Goal: Use online tool/utility: Use online tool/utility

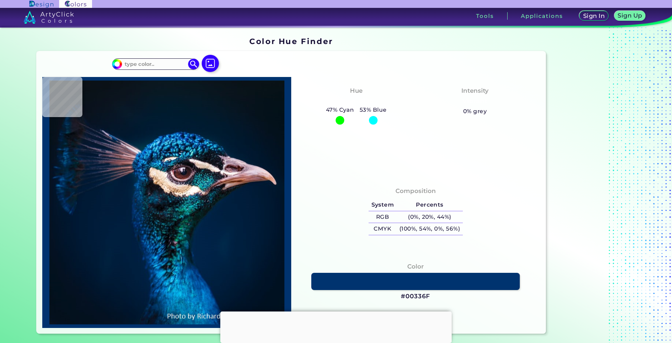
type input "#f6aa09"
type input "#F6AA09"
type input "#f7b514"
type input "#F7B514"
type input "#f8cd2b"
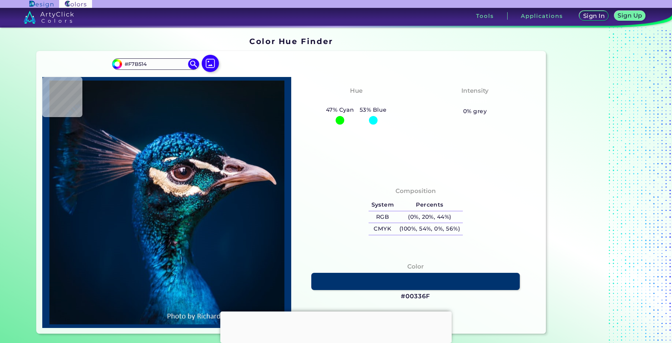
type input "#F8CD2B"
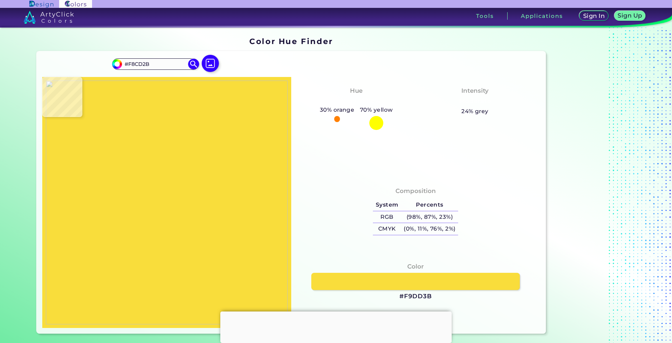
type input "#f9dd3b"
type input "#F9DD3B"
type input "#ac8d37"
type input "#AC8D37"
type input "#f9dd3b"
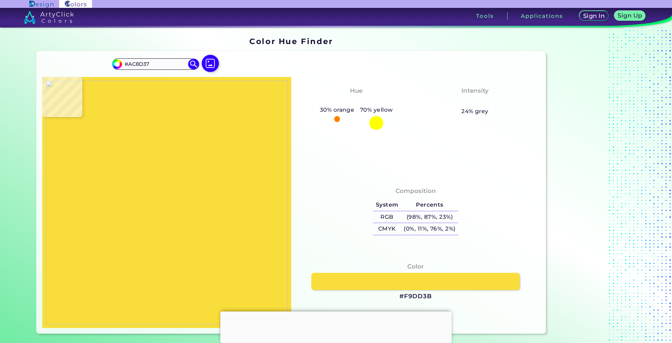
type input "#F9DD3B"
type input "#cbad38"
type input "#CBAD38"
type input "#f8f4f0"
type input "#F8F4F0"
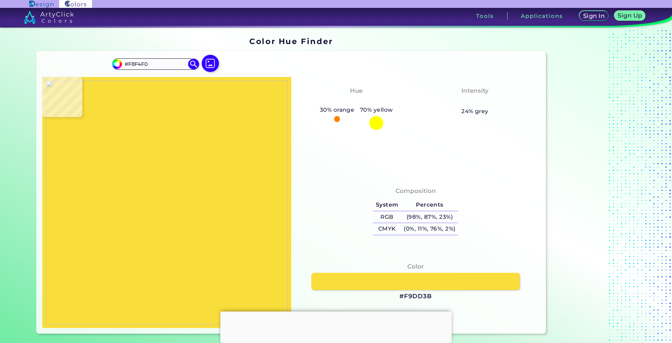
type input "#eae6e2"
type input "#EAE6E2"
type input "#f8f4f0"
type input "#F8F4F0"
type input "#d2d2d2"
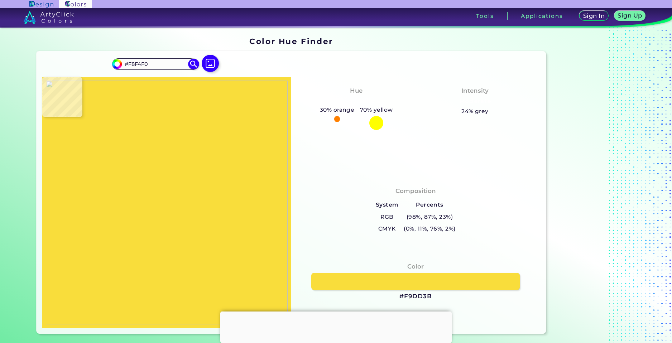
type input "#D2D2D2"
type input "#4e7c9f"
type input "#4E7C9F"
type input "#7dc7ff"
type input "#7DC7FF"
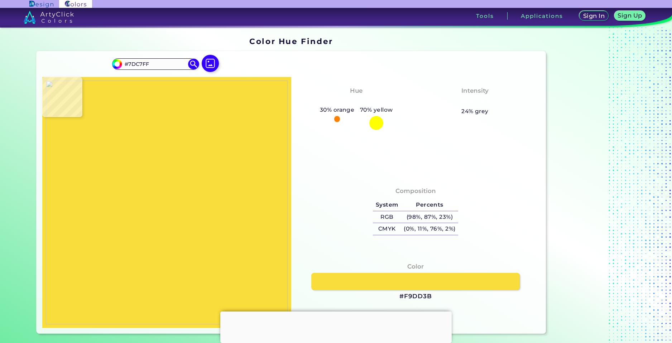
type input "#3e6891"
type input "#3E6891"
type input "#4093e4"
type input "#4093E4"
type input "#d2d2d2"
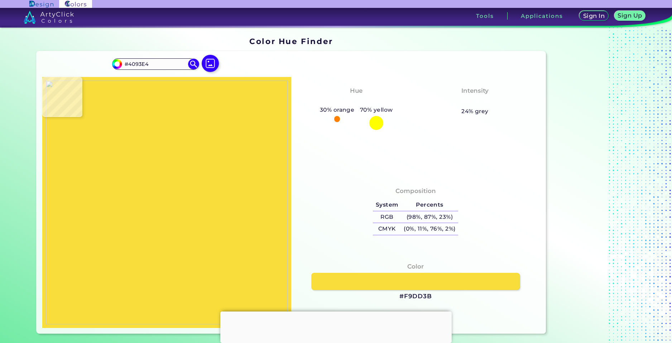
type input "#D2D2D2"
type input "#ec1f80"
type input "#EC1F80"
type input "#000000"
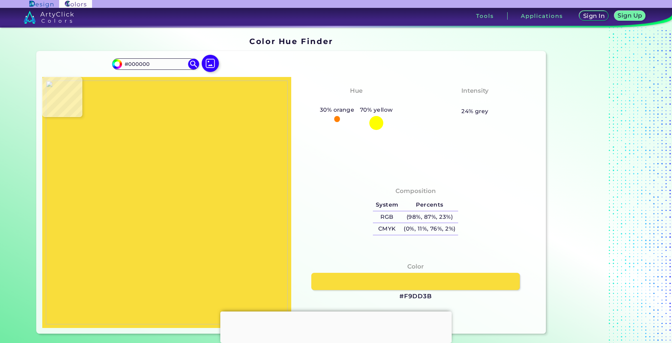
type input "#d9d5d2"
type input "#D9D5D2"
type input "#f8f4f0"
type input "#F8F4F0"
type input "#841148"
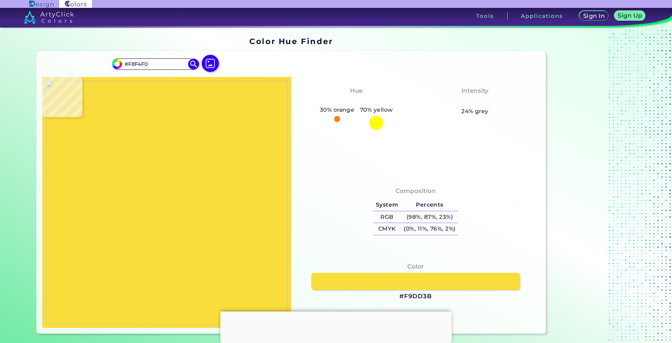
type input "#841148"
type input "#7c7a78"
type input "#7C7A78"
type input "#000000"
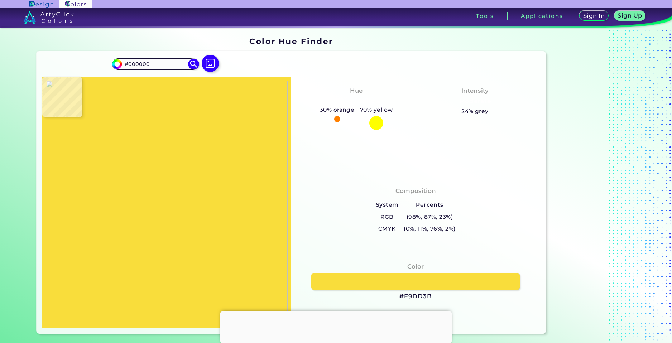
type input "#767c81"
type input "#767C81"
type input "#f8f4f0"
type input "#F8F4F0"
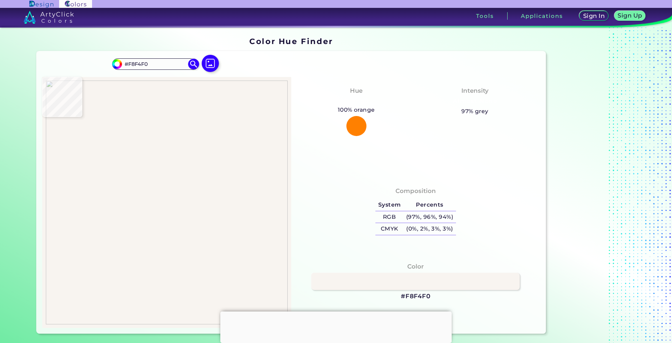
type input "#5c5d5e"
type input "#5C5D5E"
type input "#fdfcfc"
type input "#FDFCFC"
type input "#ffffff"
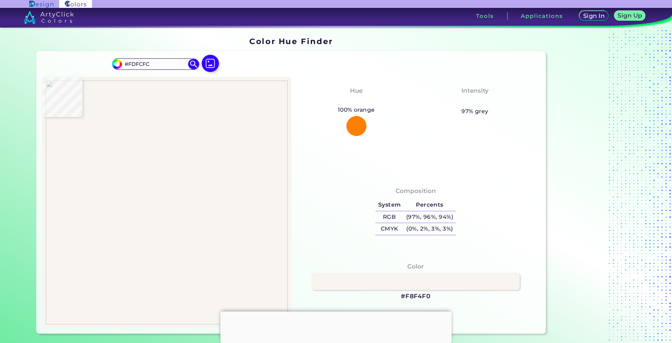
type input "#FFFFFF"
type input "#f8f4f0"
type input "#F8F4F0"
type input "#fefdfd"
type input "#FEFDFD"
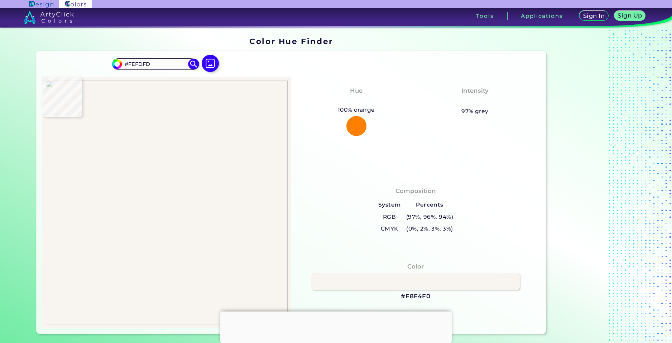
type input "#ffffff"
type input "#FFFFFF"
type input "#4093e4"
type input "#4093E4"
type input "#000000"
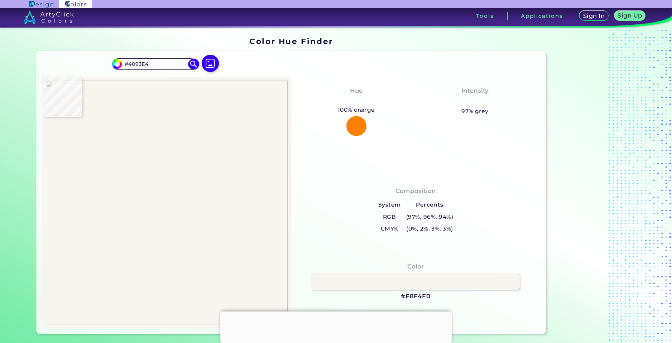
type input "#000000"
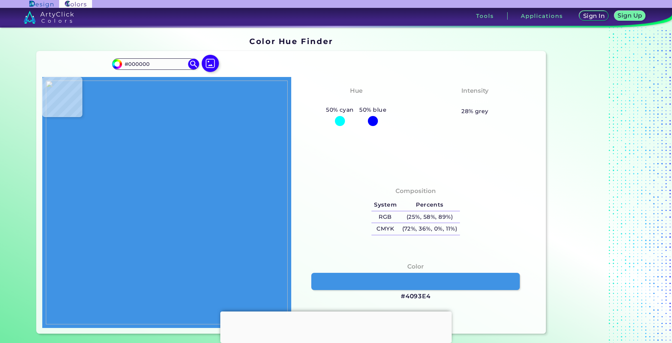
type input "#4093e4"
type input "#4093E4"
type input "#66554f"
type input "#66554F"
type input "#fffabc"
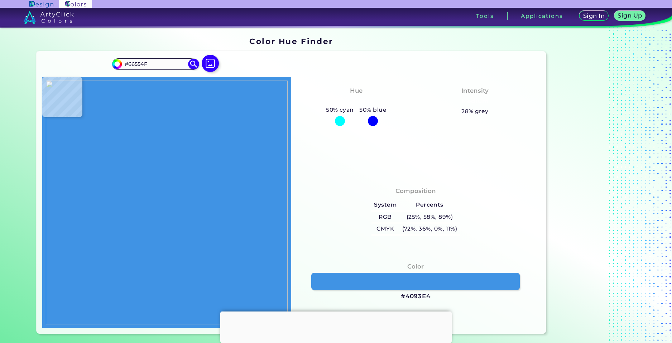
type input "#FFFABC"
type input "#ffe6b3"
type input "#FFE6B3"
type input "#ffc5a5"
type input "#FFC5A5"
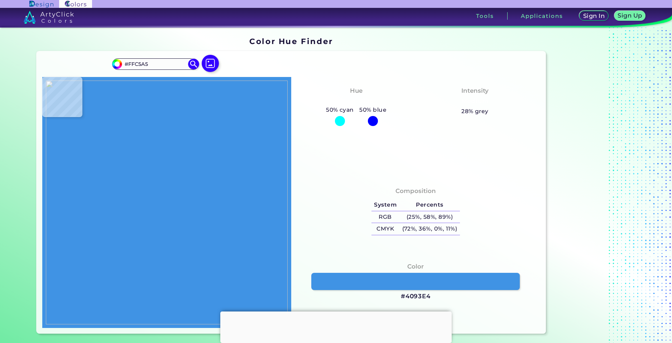
type input "#ffcba7"
type input "#FFCBA7"
type input "#ffecb6"
type input "#FFECB6"
type input "#737155"
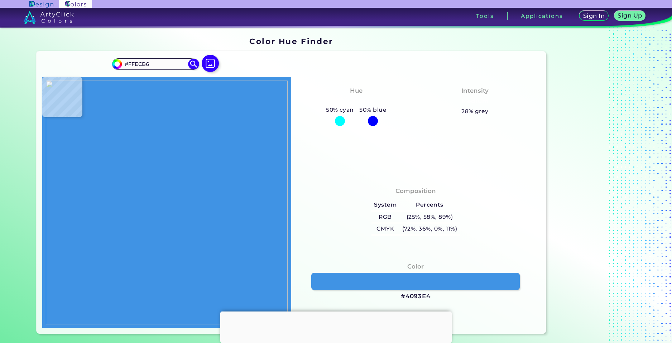
type input "#737155"
type input "#5f5d46"
type input "#5F5D46"
type input "#000000"
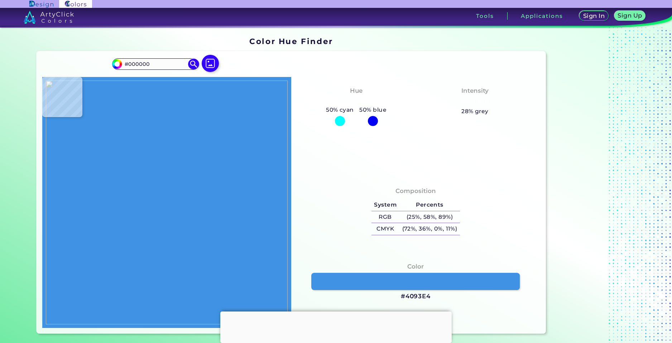
type input "#dfdaa4"
type input "#DFDAA4"
type input "#68664d"
type input "#68664D"
type input "#000000"
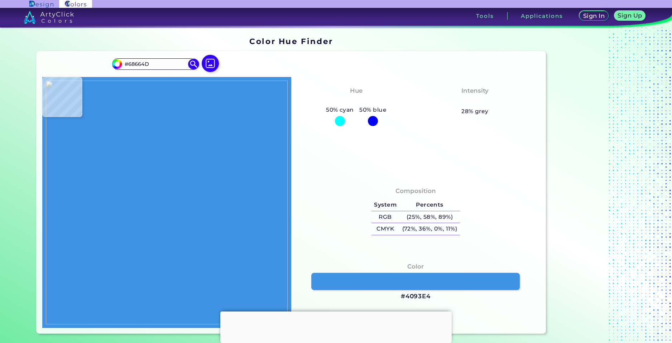
type input "#000000"
type input "#020509"
type input "#28509e"
type input "#28509E"
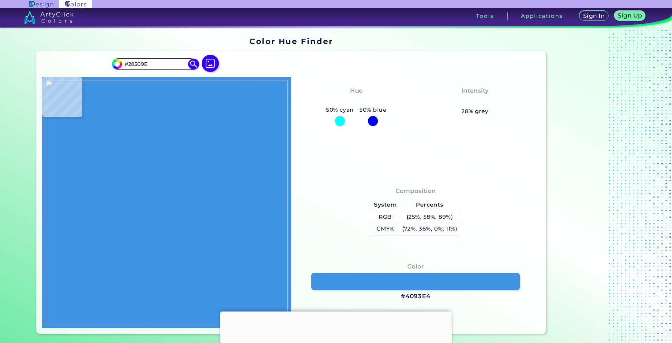
type input "#162d58"
type input "#162D58"
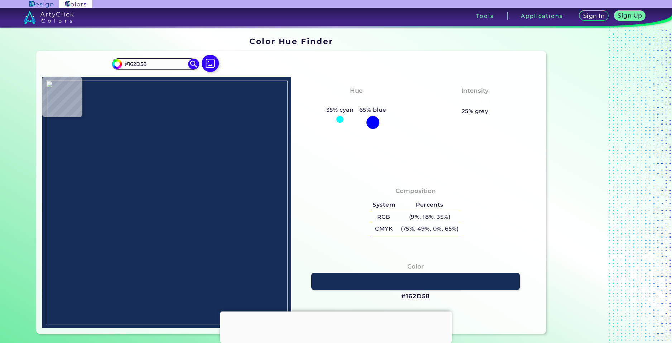
type input "#000000"
type input "#fffabc"
type input "#FFFABC"
type input "#8f8c69"
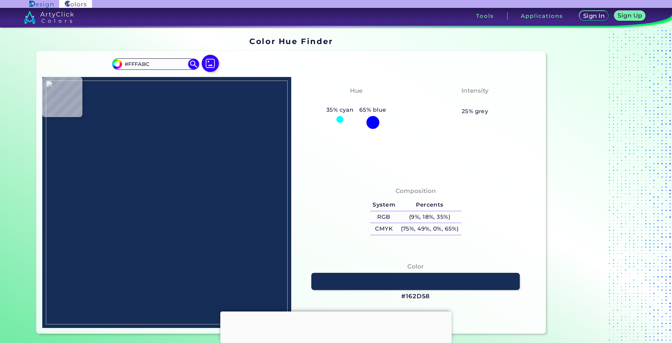
type input "#8F8C69"
type input "#0f0f0b"
type input "#0F0F0B"
type input "#fffabc"
type input "#FFFABC"
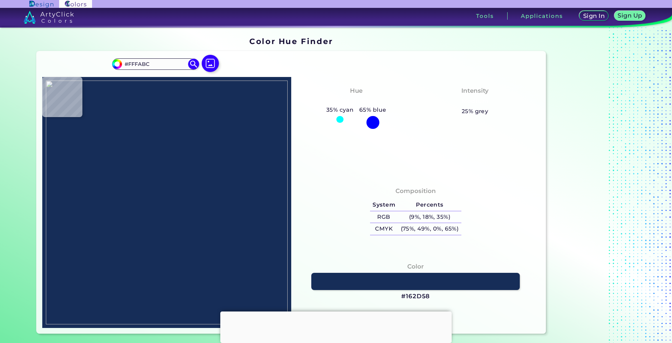
type input "#000000"
type input "#a7a47b"
type input "#A7A47B"
type input "#dfdaa4"
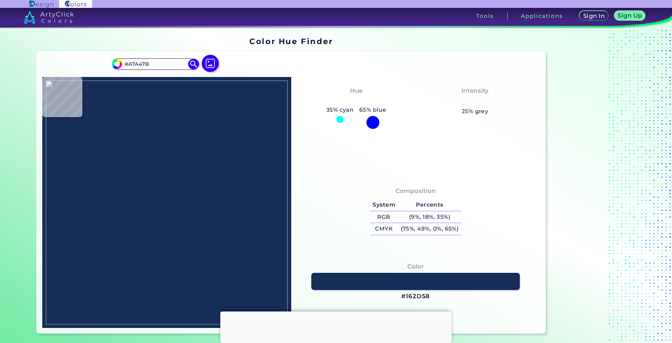
type input "#DFDAA4"
type input "#fffabc"
type input "#FFFABC"
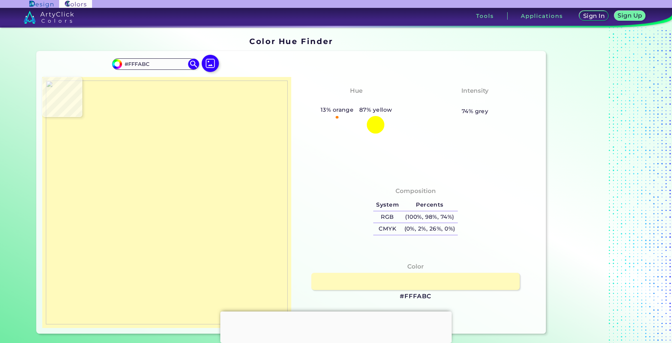
type input "#fff7ba"
type input "#FFF7BA"
type input "#ffc5a5"
type input "#FFC5A5"
type input "#4093e4"
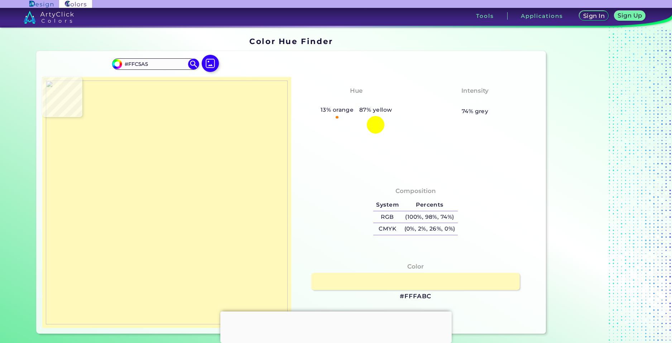
type input "#4093E4"
type input "#3e90e0"
type input "#3E90E0"
type input "#4093e4"
type input "#4093E4"
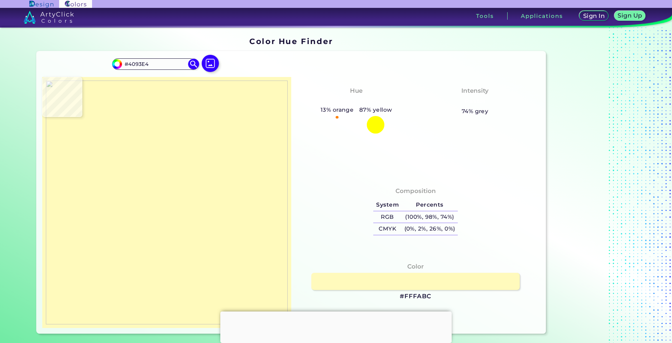
type input "#162d58"
type input "#162D58"
type input "#000000"
type input "#4093e4"
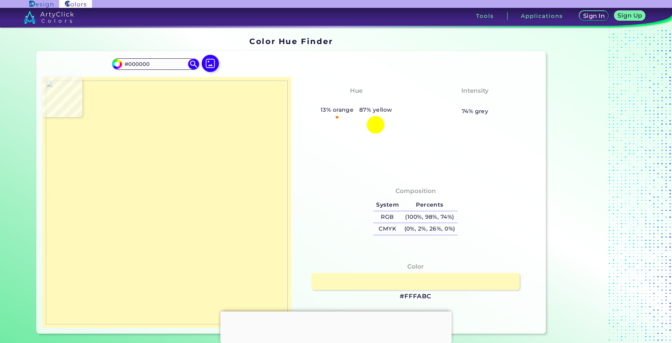
type input "#4093E4"
type input "#000000"
type input "#04090e"
type input "#04090E"
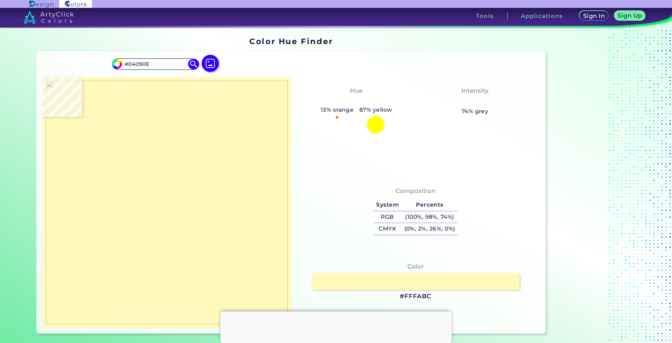
type input "#245280"
type input "#4093e4"
type input "#4093E4"
type input "#7dc7ff"
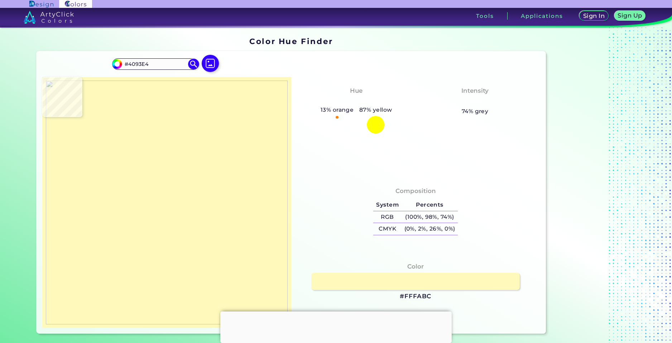
type input "#7DC7FF"
type input "#000000"
type input "#d2d2d2"
type input "#D2D2D2"
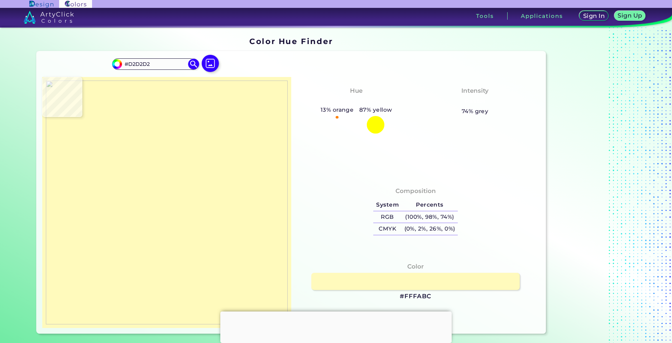
type input "#767676"
type input "#3c3c3c"
type input "#3C3C3C"
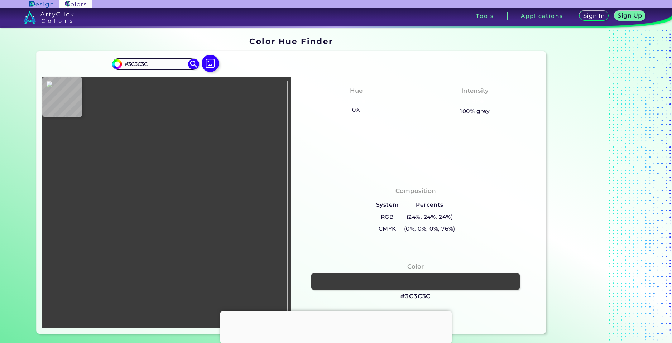
type input "#6b6a69"
type input "#6B6A69"
type input "#7c7b79"
type input "#7C7B79"
type input "#bab7b4"
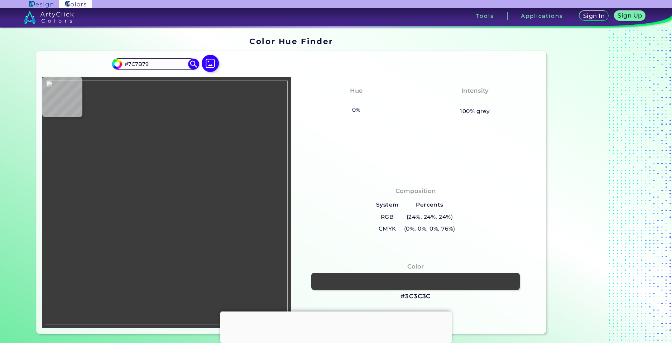
type input "#BAB7B4"
type input "#f8f4f0"
type input "#F8F4F0"
type input "#c9c6c3"
type input "#C9C6C3"
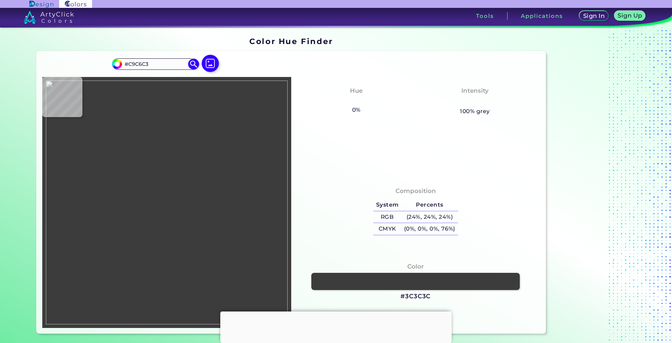
type input "#6b6a69"
type input "#6B6A69"
type input "#9a9896"
type input "#9A9896"
type input "#f8f4f0"
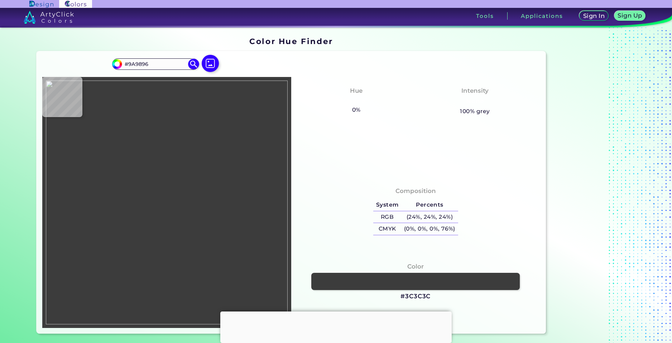
type input "#F8F4F0"
type input "#c9c6c3"
type input "#C9C6C3"
type input "#4d4c4b"
type input "#4D4C4B"
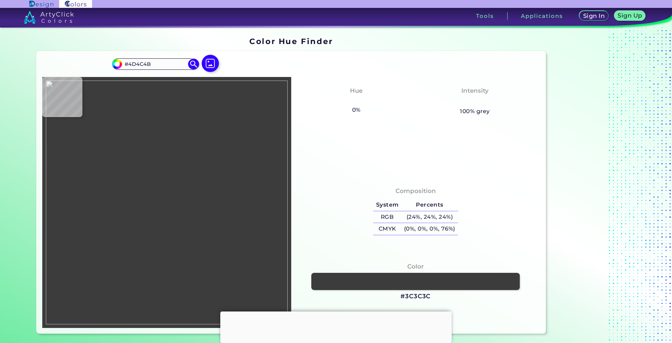
type input "#909090"
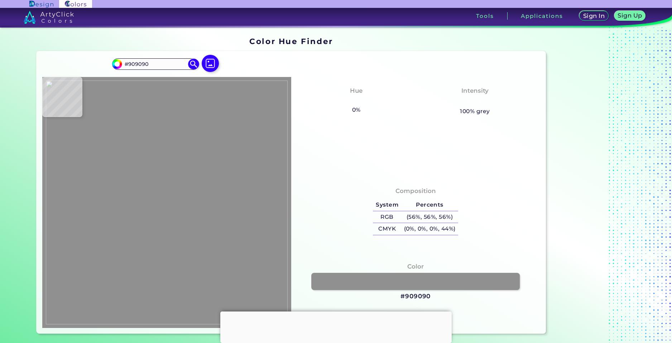
type input "#d2d2d2"
type input "#D2D2D2"
type input "#313131"
type input "#8d8d8d"
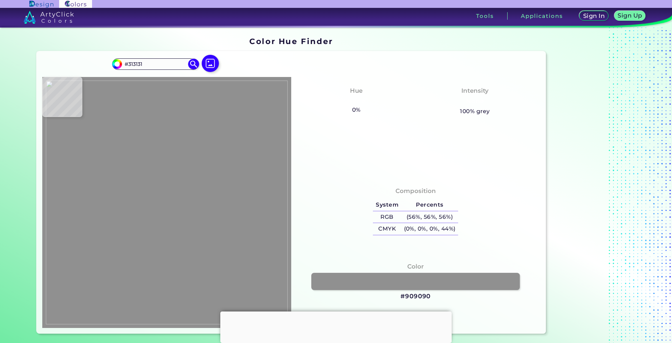
type input "#8D8D8D"
type input "#d2d2d2"
type input "#D2D2D2"
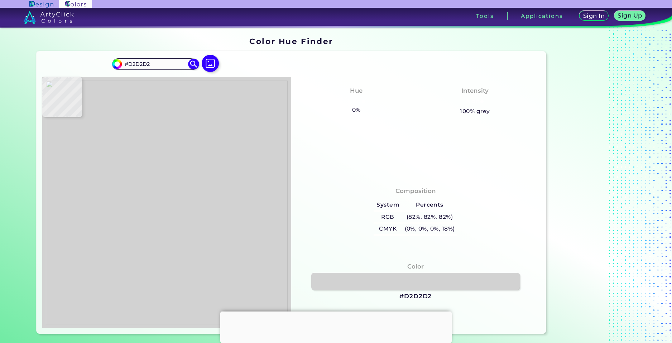
click at [202, 124] on img at bounding box center [167, 203] width 242 height 244
click at [433, 296] on div "Color #D2D2D2" at bounding box center [416, 282] width 238 height 46
copy div "#D2D2D2"
